Goal: Task Accomplishment & Management: Complete application form

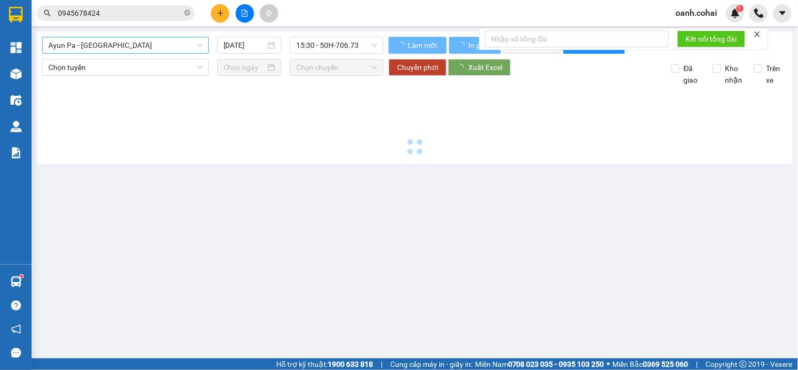
click at [160, 46] on span "Ayun Pa - [GEOGRAPHIC_DATA]" at bounding box center [125, 45] width 154 height 16
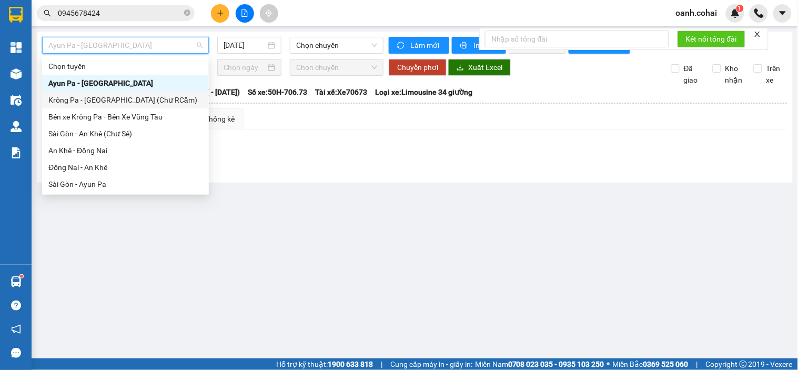
scroll to position [58, 0]
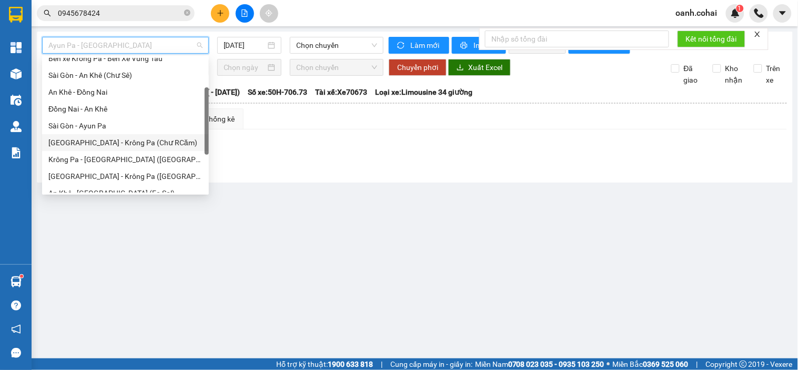
click at [101, 141] on div "[GEOGRAPHIC_DATA] - Krông Pa (Chư RCăm)" at bounding box center [125, 143] width 154 height 12
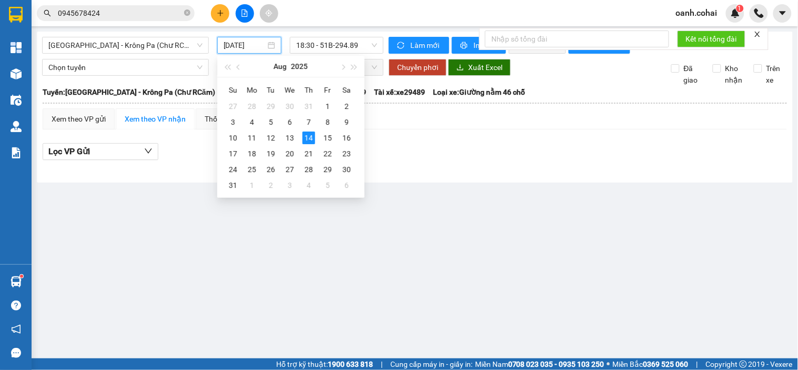
click at [245, 46] on input "[DATE]" at bounding box center [245, 45] width 43 height 12
click at [309, 124] on div "7" at bounding box center [309, 122] width 13 height 13
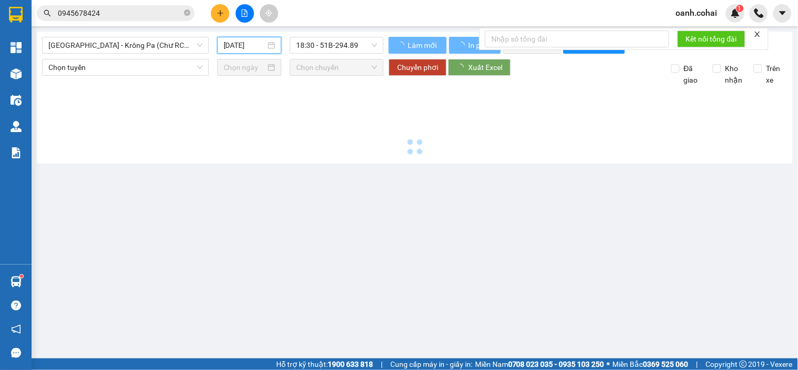
type input "[DATE]"
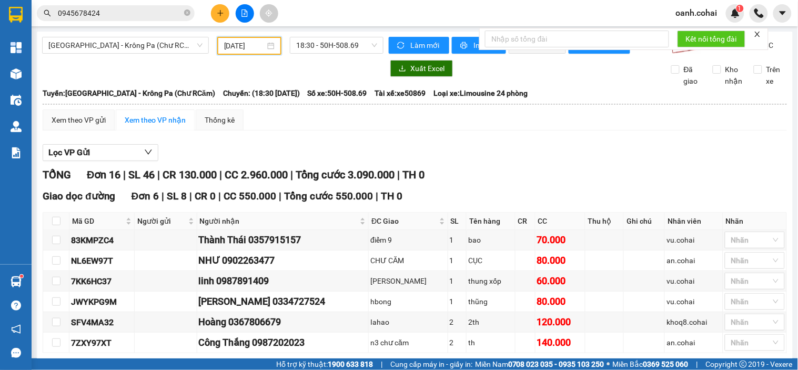
scroll to position [58, 0]
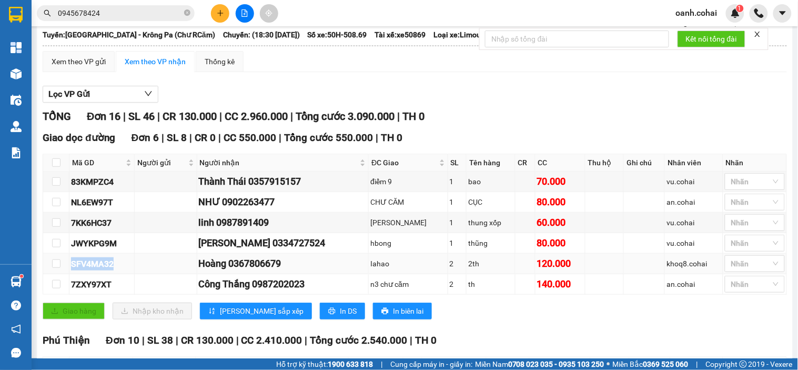
drag, startPoint x: 67, startPoint y: 275, endPoint x: 113, endPoint y: 269, distance: 46.6
click at [113, 269] on tr "SFV4MA32 Hoàng 0367806679 Iahao 2 2th 120.000 khoq8.cohai Nhãn" at bounding box center [415, 264] width 744 height 21
copy tr "SFV4MA32"
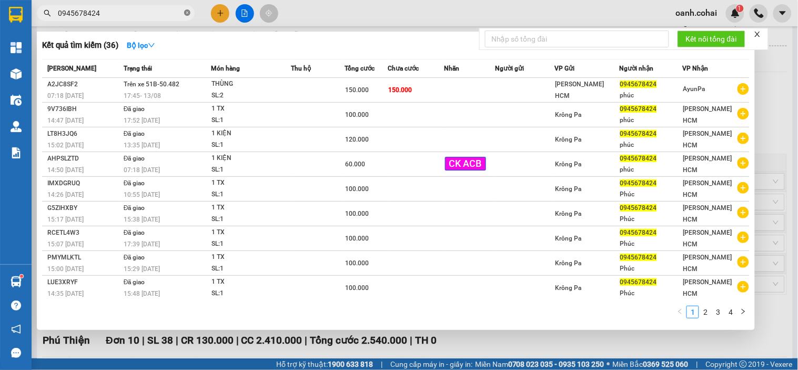
click at [187, 13] on icon "close-circle" at bounding box center [187, 12] width 6 height 6
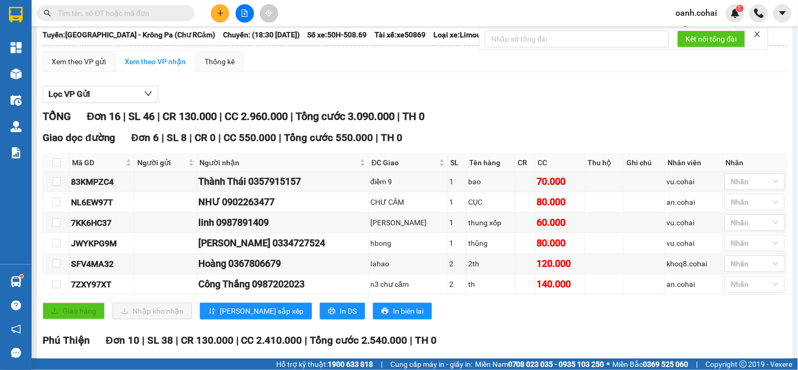
paste input "SFV4MA32"
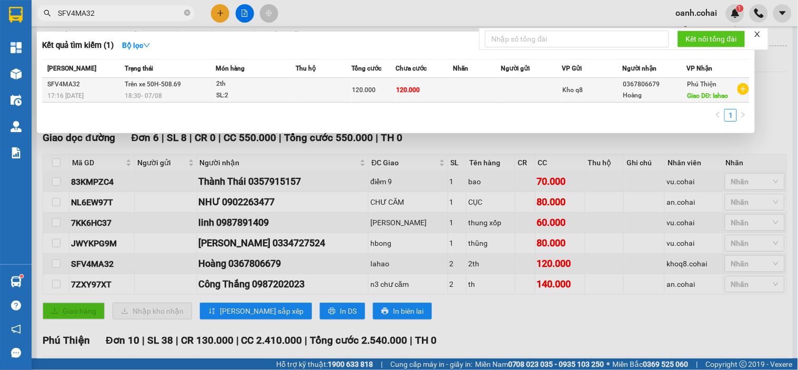
type input "SFV4MA32"
click at [399, 92] on span "120.000" at bounding box center [408, 89] width 24 height 7
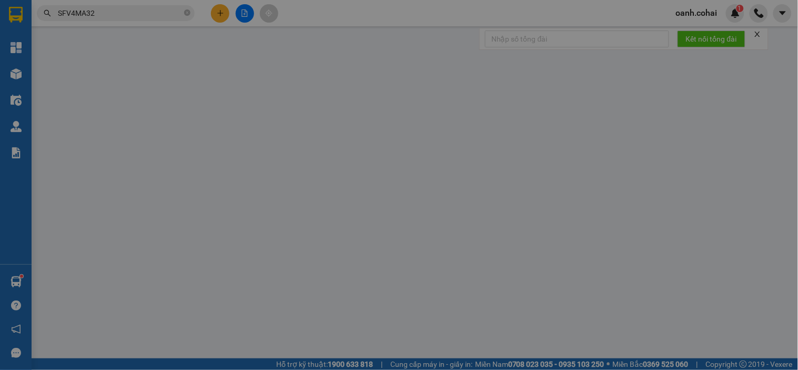
type input "0367806679"
type input "Hoàng"
type input "Iahao"
type input "120.000"
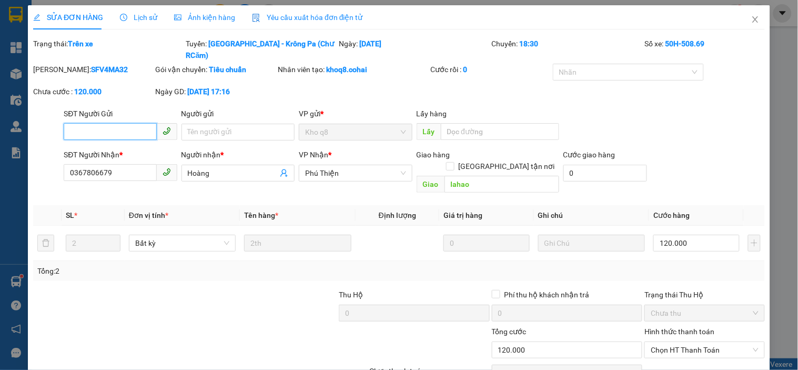
scroll to position [35, 0]
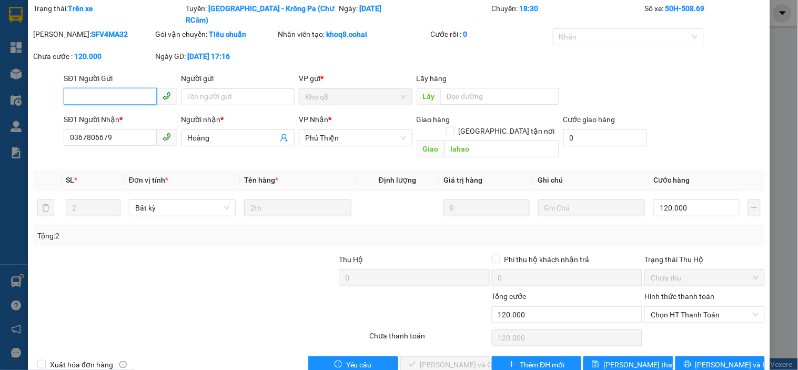
click at [698, 307] on span "Chọn HT Thanh Toán" at bounding box center [704, 315] width 107 height 16
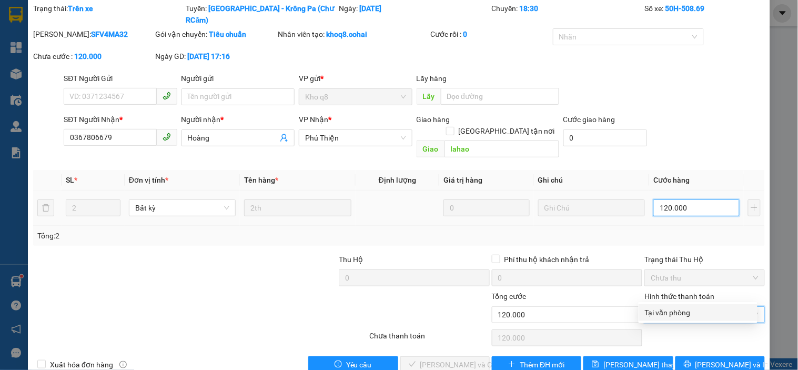
click at [688, 199] on input "120.000" at bounding box center [697, 207] width 86 height 17
type input "0"
type input "1"
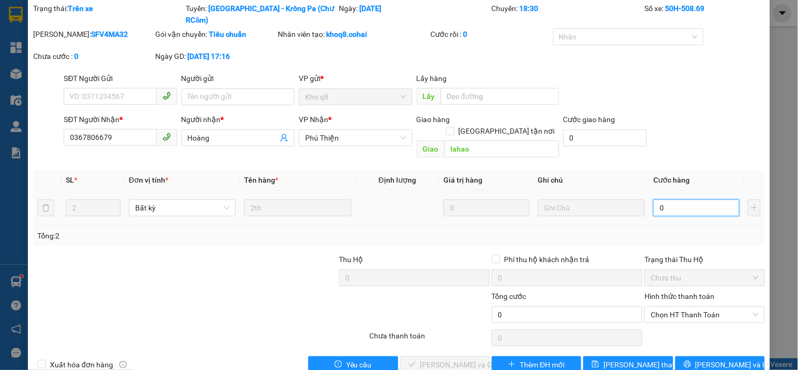
type input "1"
type input "010"
type input "10"
type input "0.100"
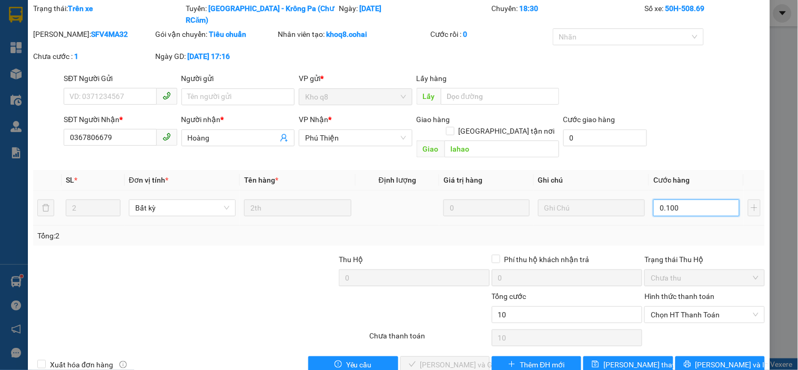
type input "100"
type input "0.100"
type input "100.000"
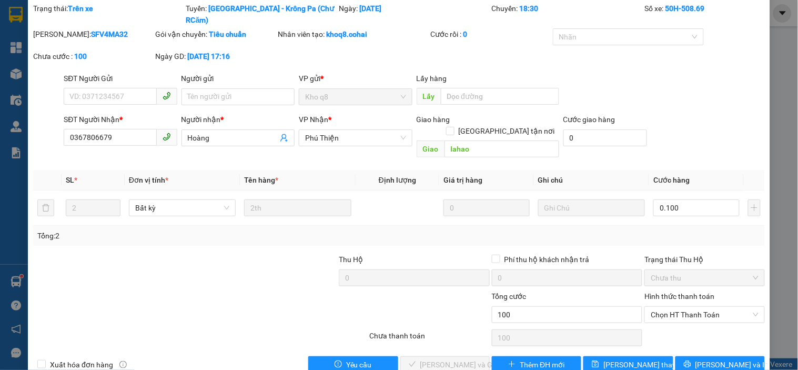
type input "100.000"
click at [704, 226] on div "Tổng: 2" at bounding box center [399, 236] width 732 height 20
click at [668, 307] on span "Chọn HT Thanh Toán" at bounding box center [704, 315] width 107 height 16
click at [664, 313] on div "Tại văn phòng" at bounding box center [698, 313] width 106 height 12
type input "0"
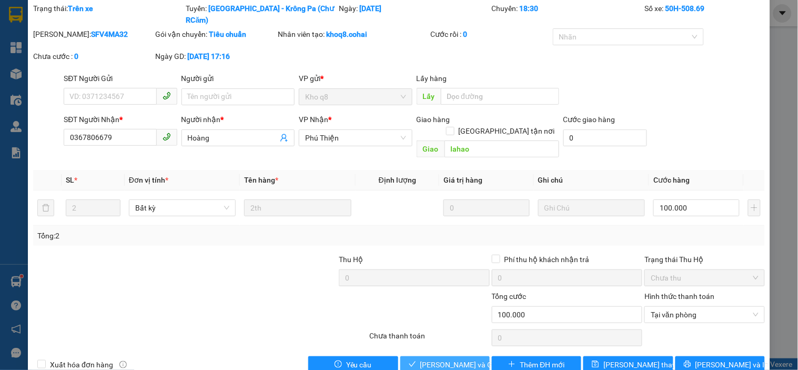
click at [445, 359] on span "[PERSON_NAME] và Giao hàng" at bounding box center [471, 365] width 101 height 12
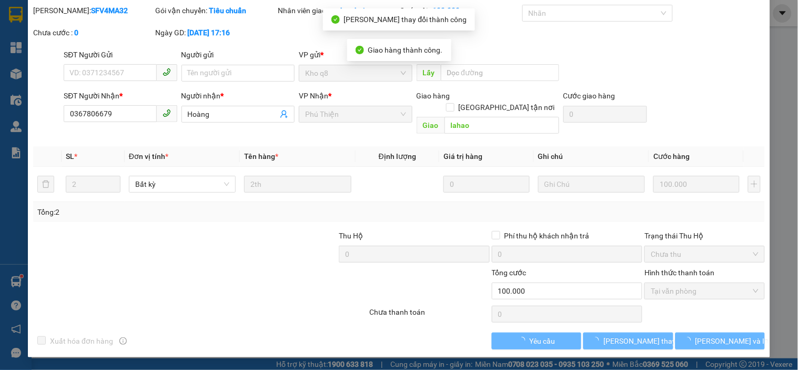
scroll to position [0, 0]
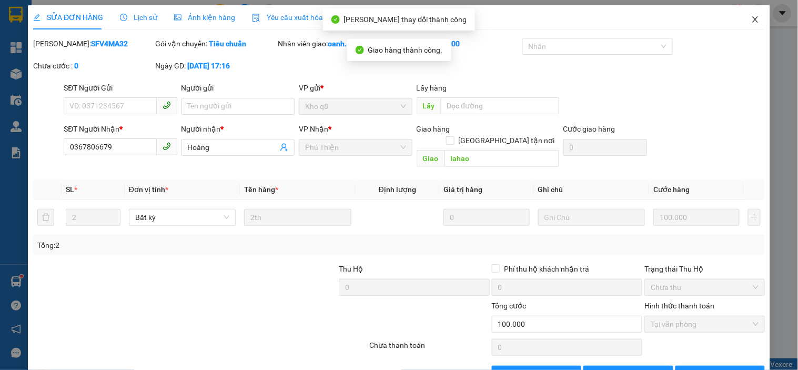
click at [752, 16] on icon "close" at bounding box center [756, 19] width 8 height 8
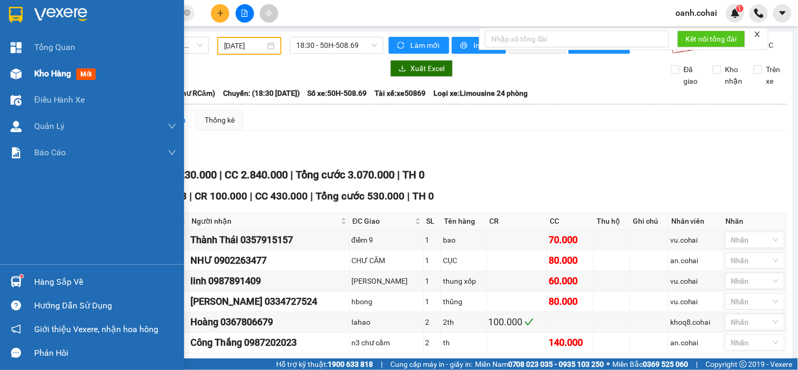
click at [41, 72] on span "Kho hàng" at bounding box center [52, 73] width 37 height 10
